Goal: Transaction & Acquisition: Register for event/course

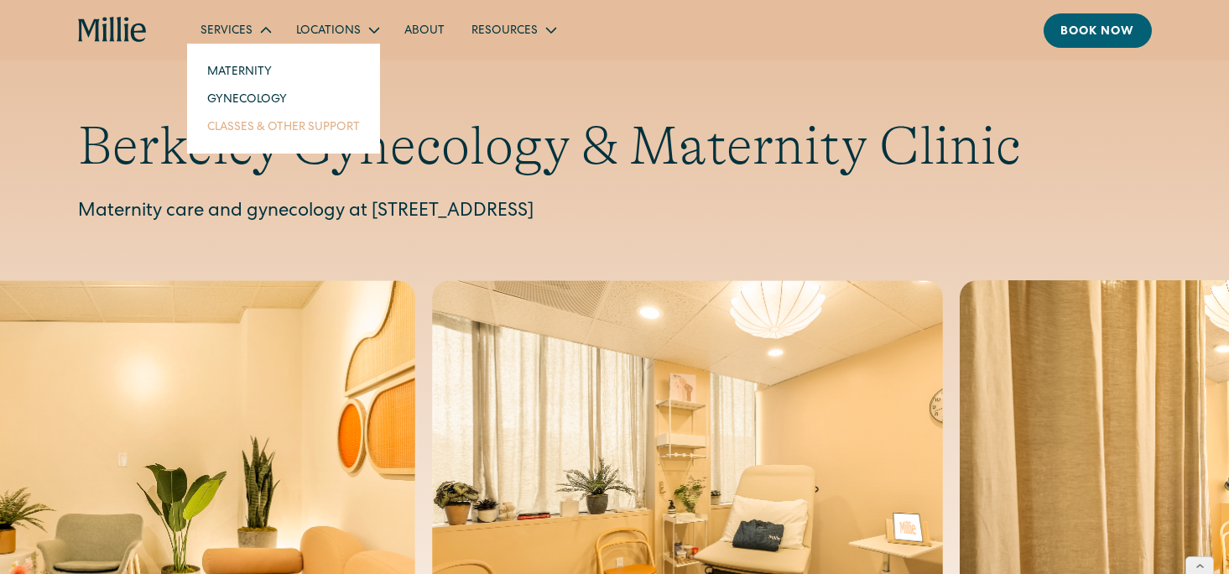
click at [240, 127] on link "Classes & Other Support" at bounding box center [283, 126] width 179 height 28
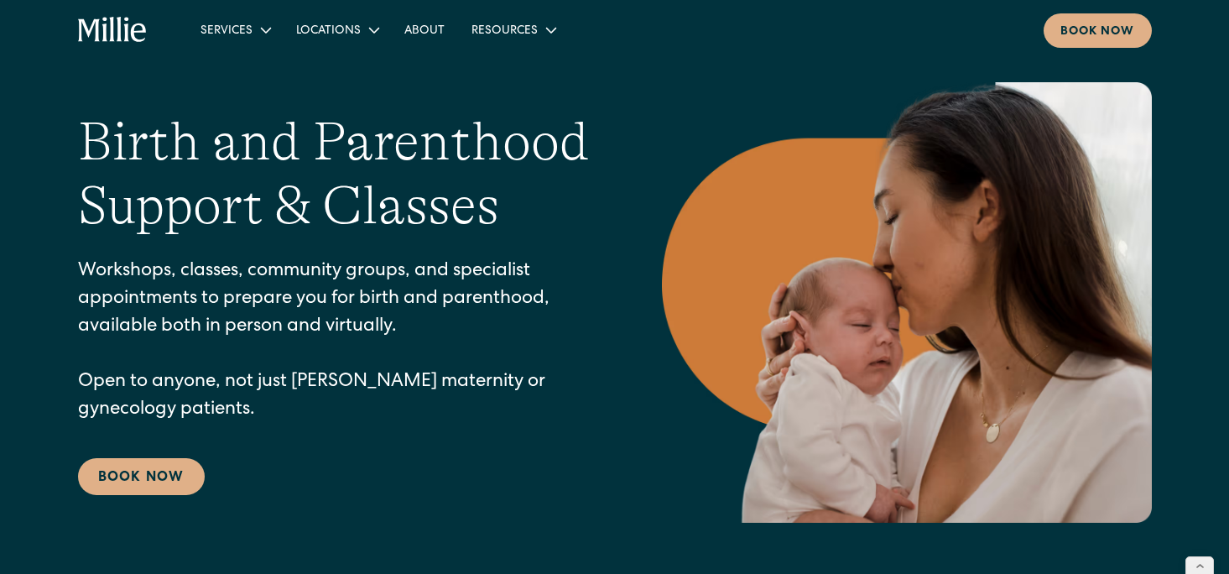
scroll to position [91, 0]
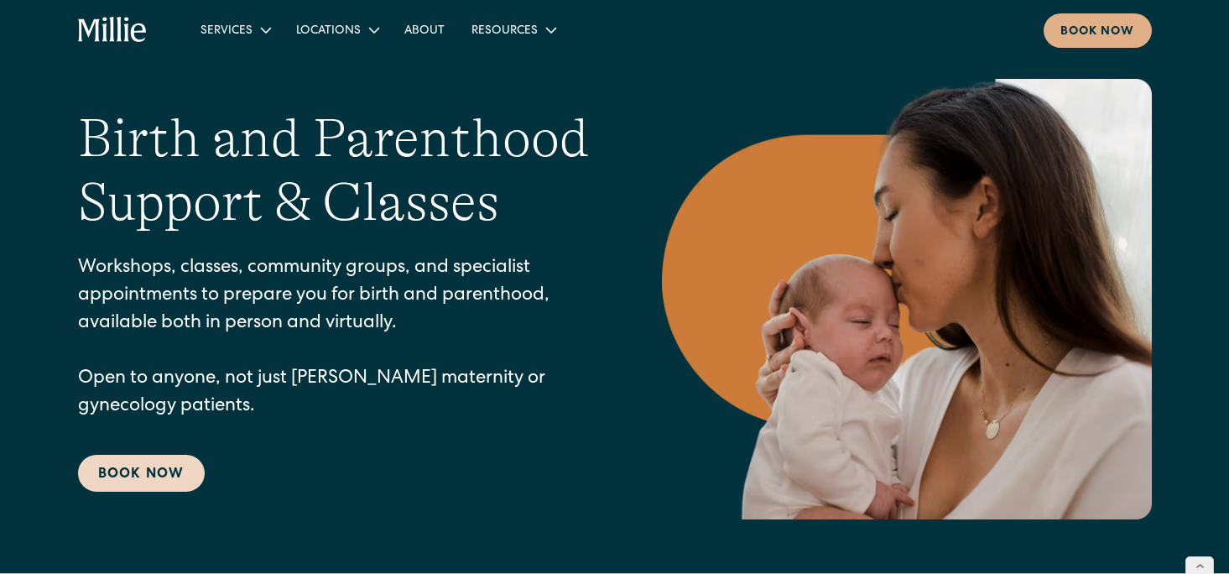
click at [169, 467] on link "Book Now" at bounding box center [141, 473] width 127 height 37
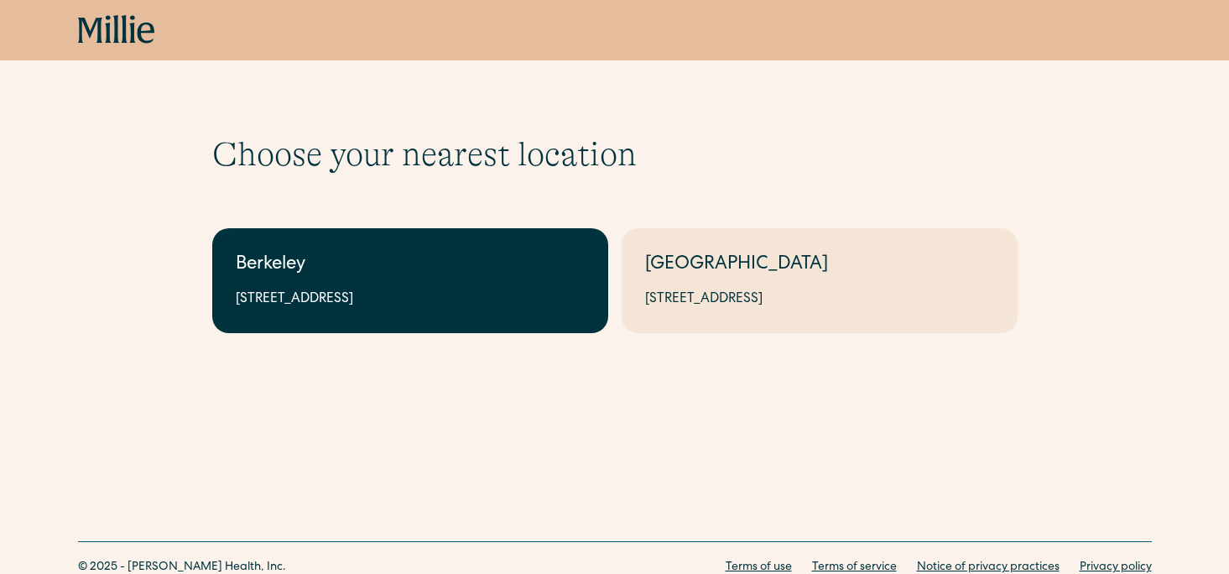
click at [398, 311] on link "Berkeley 2999 Regent St, Suite 524, Berkeley, CA 94705" at bounding box center [410, 280] width 396 height 105
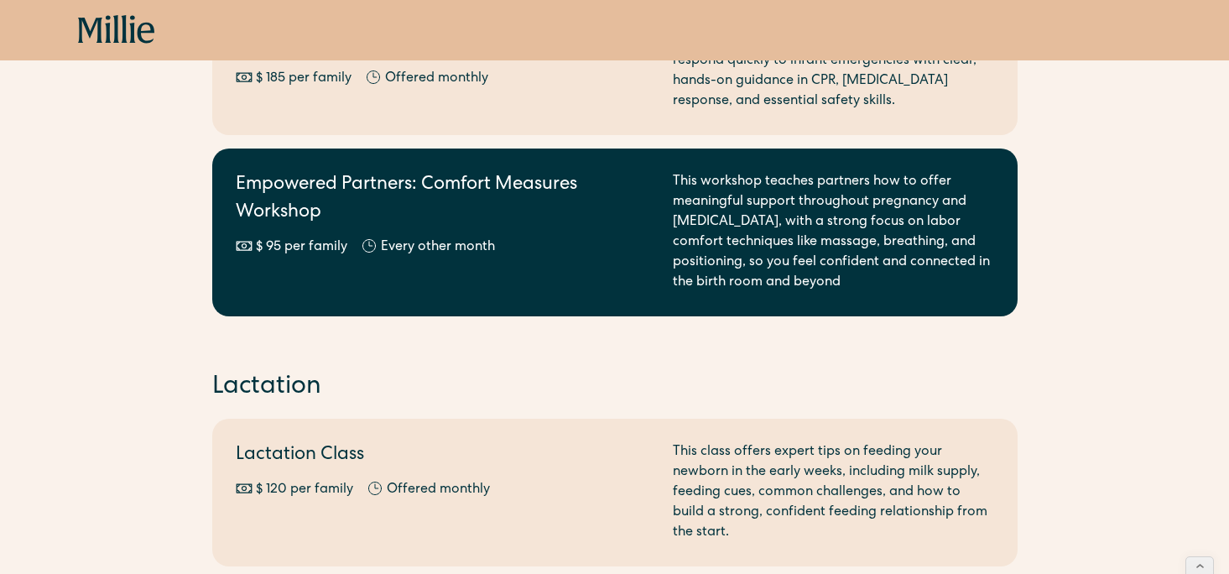
scroll to position [723, 0]
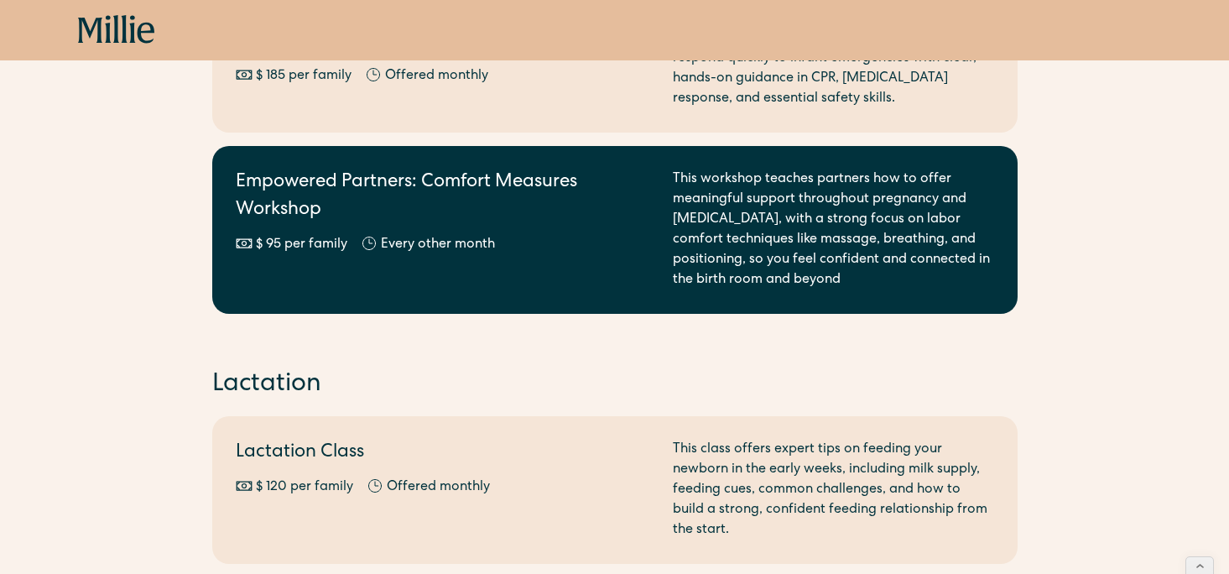
click at [435, 235] on div "Empowered Partners: Comfort Measures Workshop $ 95 per family Offered monthly E…" at bounding box center [444, 229] width 417 height 121
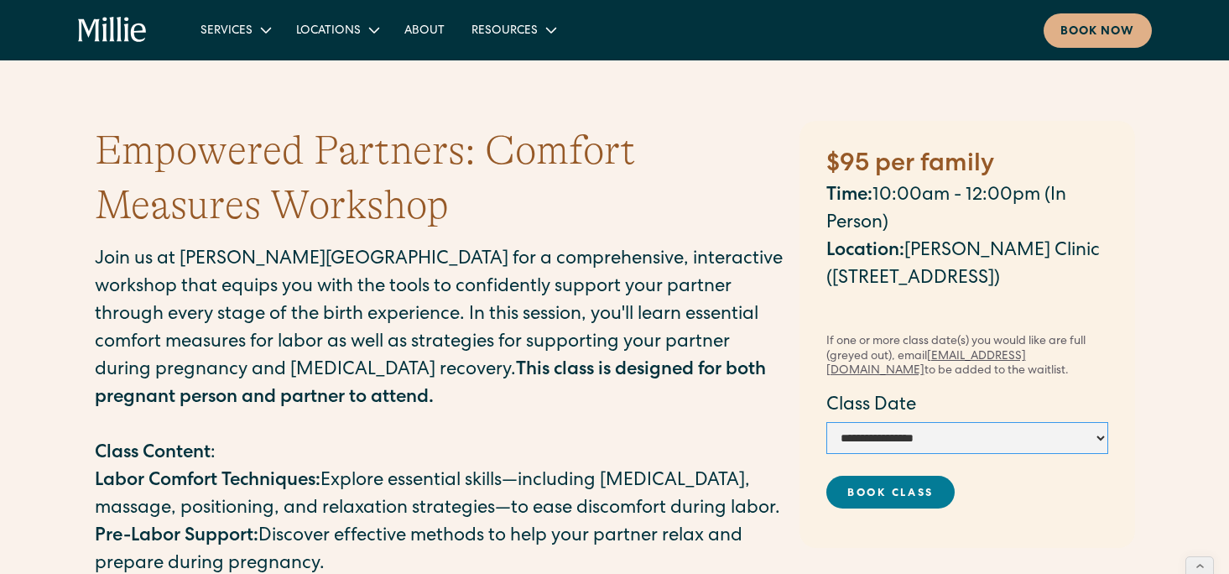
click at [934, 434] on select "**********" at bounding box center [967, 438] width 282 height 32
